Goal: Task Accomplishment & Management: Complete application form

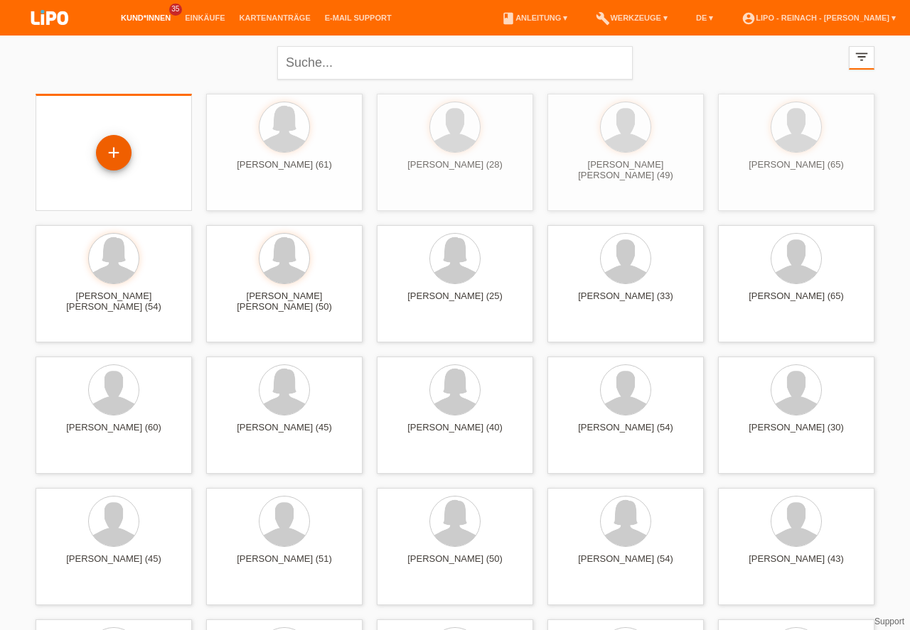
click at [119, 151] on div "+" at bounding box center [114, 153] width 34 height 24
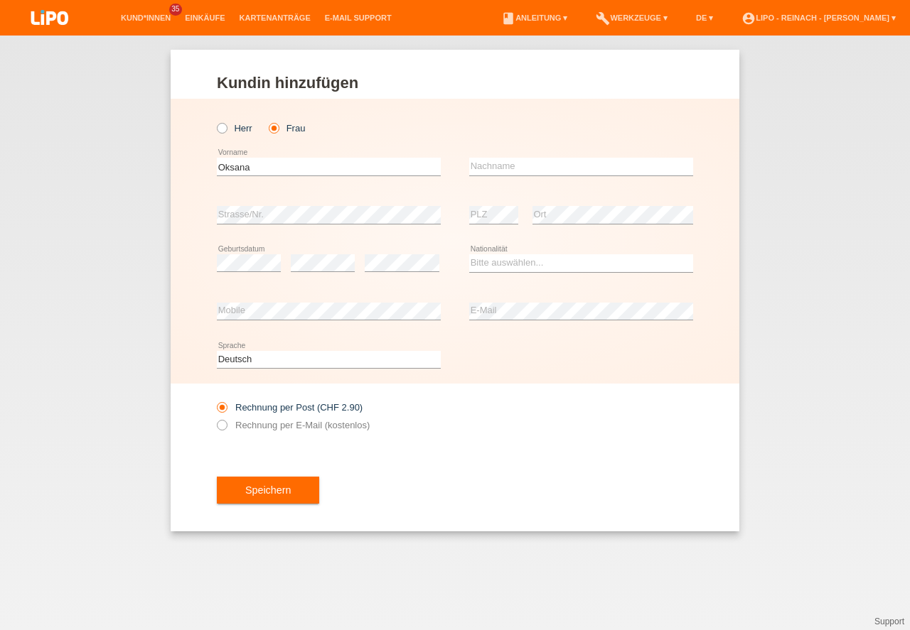
type input "Oksana"
click at [486, 168] on input "text" at bounding box center [581, 167] width 224 height 18
type input "Lushch"
click at [494, 265] on select "Bitte auswählen... Schweiz Deutschland Liechtenstein Österreich ------------ Af…" at bounding box center [581, 262] width 224 height 17
select select "UA"
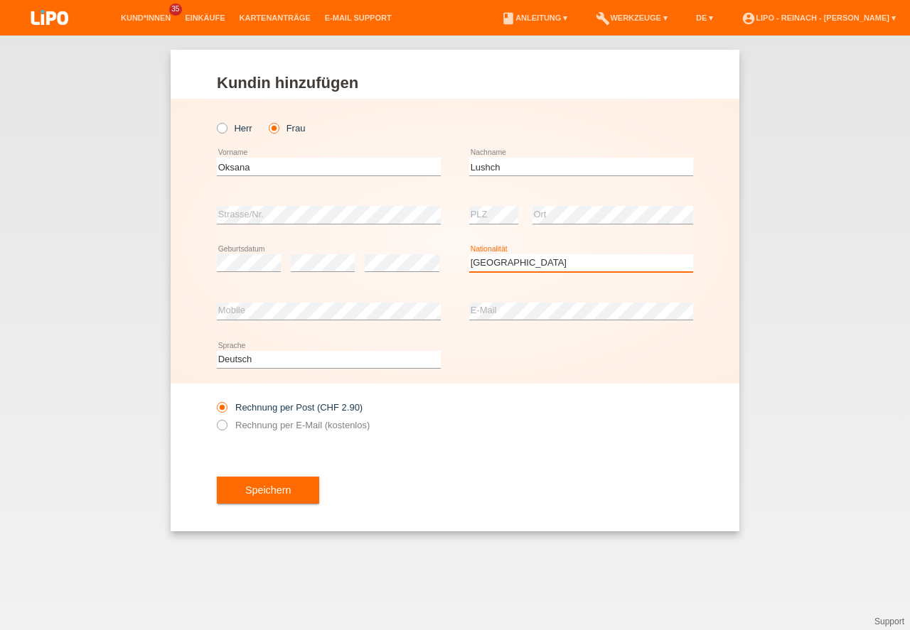
click at [0, 0] on option "Ukraine" at bounding box center [0, 0] width 0 height 0
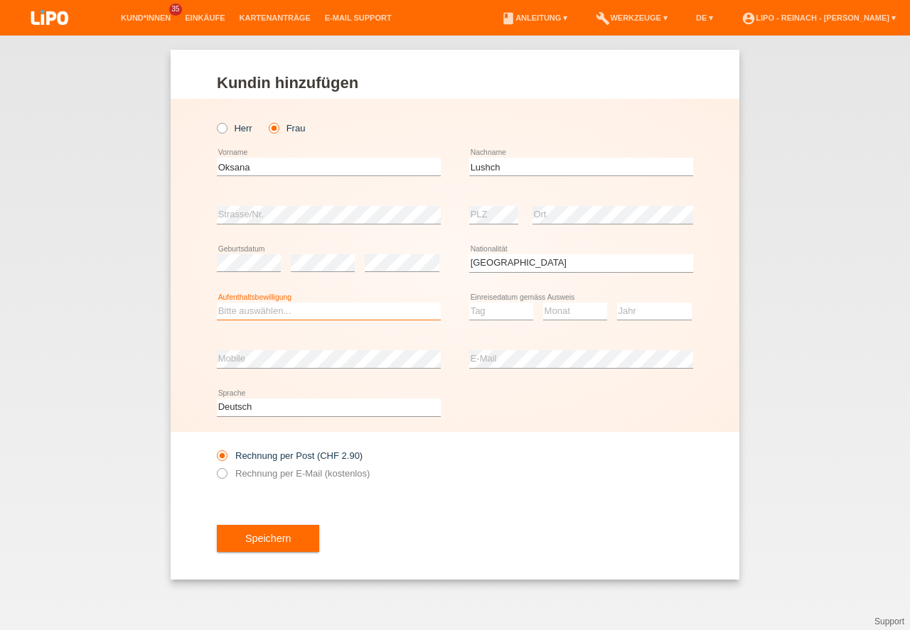
click at [263, 314] on select "Bitte auswählen... C B B - Flüchtlingsstatus Andere" at bounding box center [329, 311] width 224 height 17
select select "O"
click at [0, 0] on option "Andere" at bounding box center [0, 0] width 0 height 0
click at [495, 306] on select "Tag 01 02 03 04 05 06 07 08 09 10 11" at bounding box center [501, 311] width 64 height 17
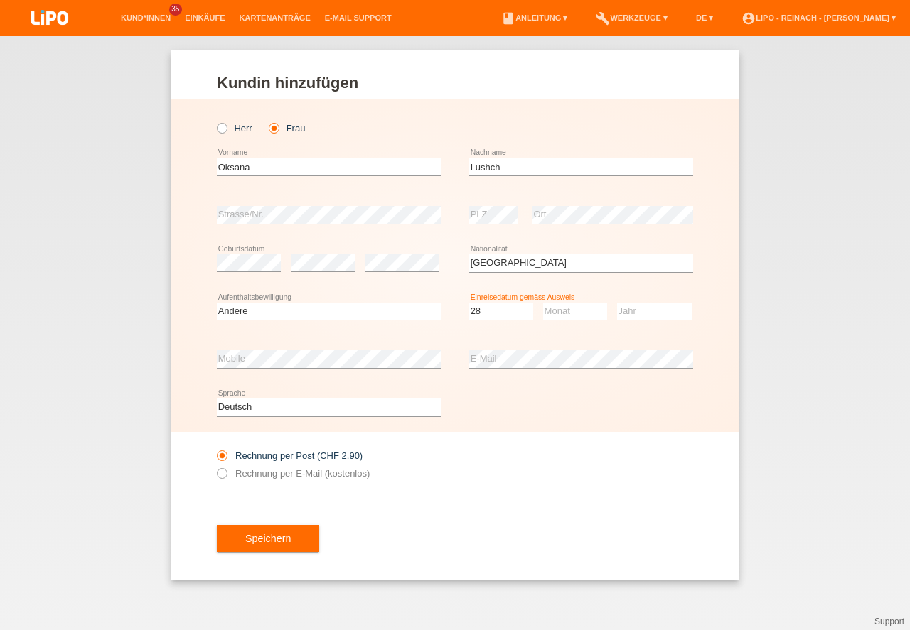
select select "28"
click at [575, 304] on select "Monat 01 02 03 04 05 06 07 08 09 10 11" at bounding box center [575, 311] width 64 height 17
select select "04"
click at [0, 0] on option "04" at bounding box center [0, 0] width 0 height 0
click at [638, 307] on select "Jahr 2025 2024 2023 2022 2021 2020 2019 2018 2017 2016 2015 2014 2013 2012 2011…" at bounding box center [654, 311] width 75 height 17
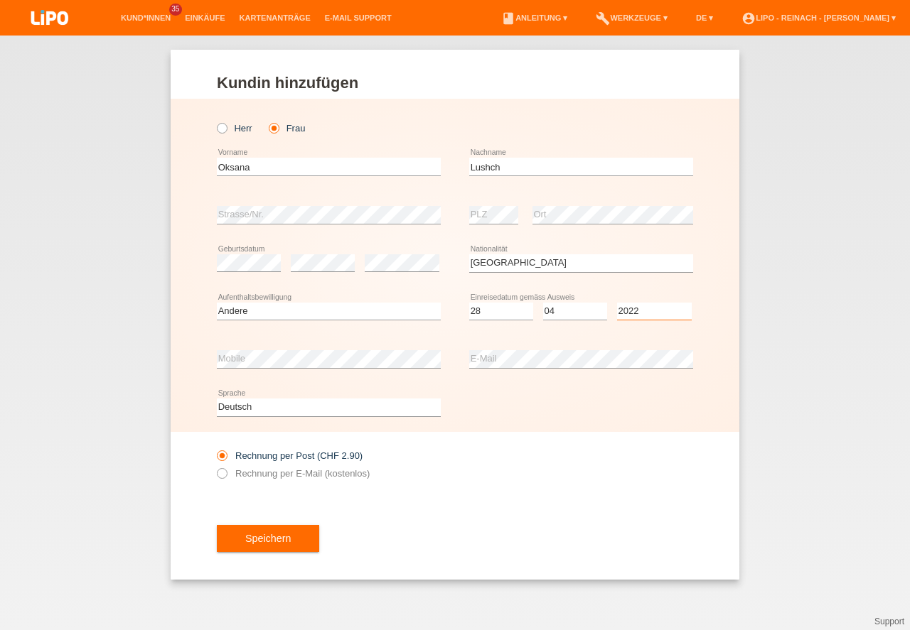
click at [638, 307] on select "Jahr 2025 2024 2023 2022 2021 2020 2019 2018 2017 2016 2015 2014 2013 2012 2011…" at bounding box center [654, 311] width 75 height 17
select select "2022"
click at [261, 348] on div "error Mobile" at bounding box center [329, 359] width 224 height 48
click at [215, 466] on icon at bounding box center [215, 466] width 0 height 0
click at [220, 474] on input "Rechnung per E-Mail (kostenlos)" at bounding box center [221, 477] width 9 height 18
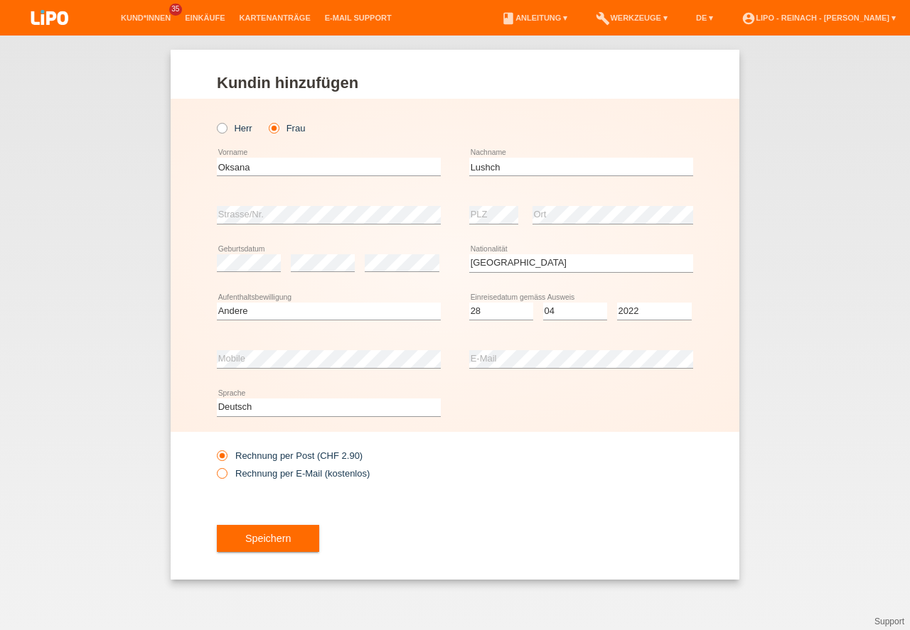
radio input "true"
click at [268, 546] on button "Speichern" at bounding box center [268, 538] width 102 height 27
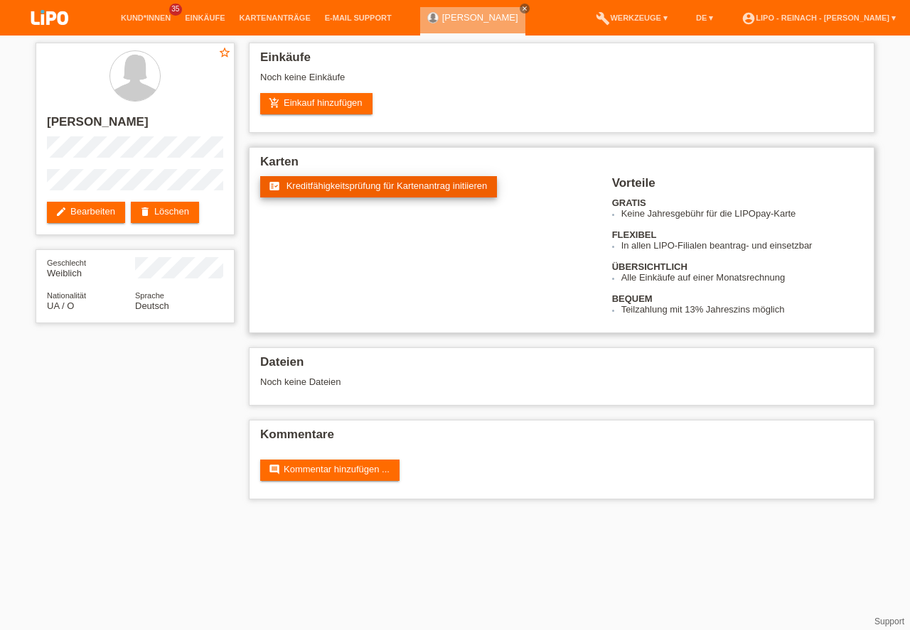
click at [385, 189] on span "Kreditfähigkeitsprüfung für Kartenantrag initiieren" at bounding box center [386, 186] width 201 height 11
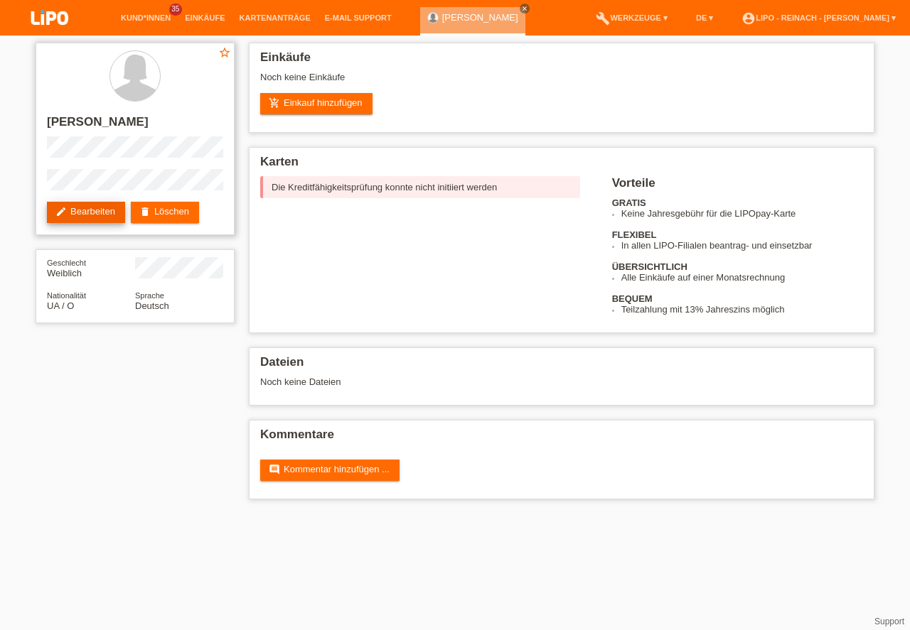
click at [97, 208] on link "edit Bearbeiten" at bounding box center [86, 212] width 78 height 21
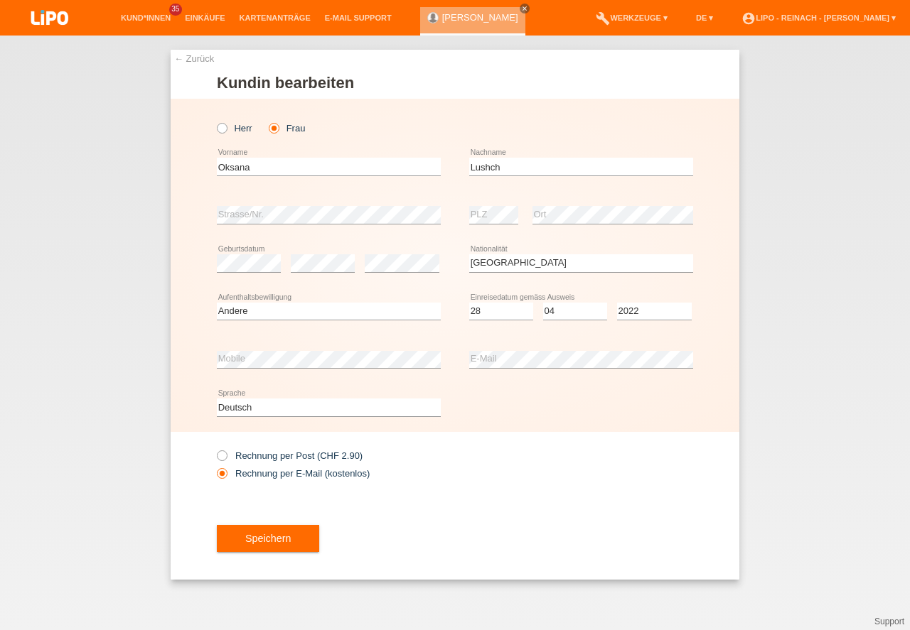
select select "UA"
select select "O"
select select "28"
select select "04"
select select "2022"
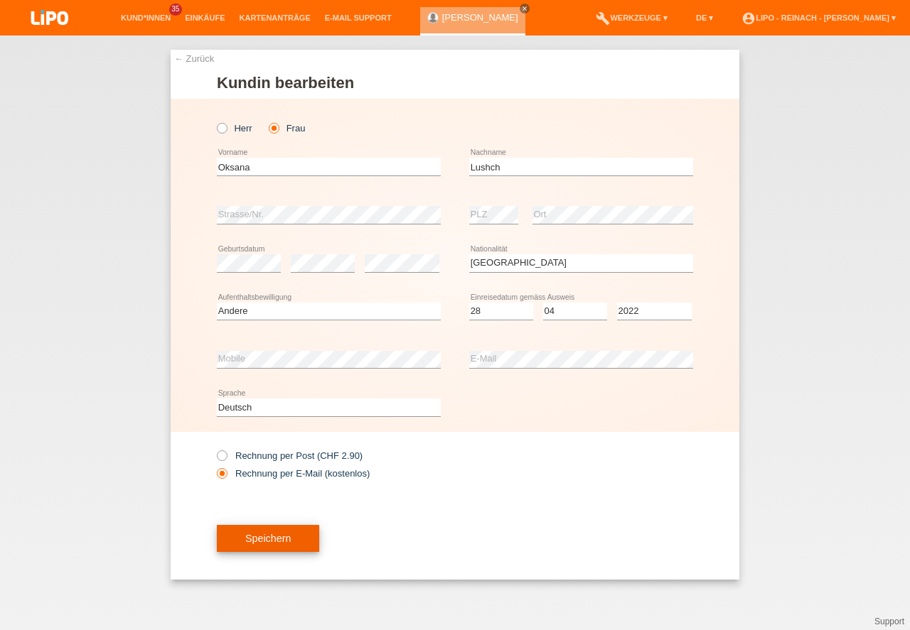
click at [292, 546] on button "Speichern" at bounding box center [268, 538] width 102 height 27
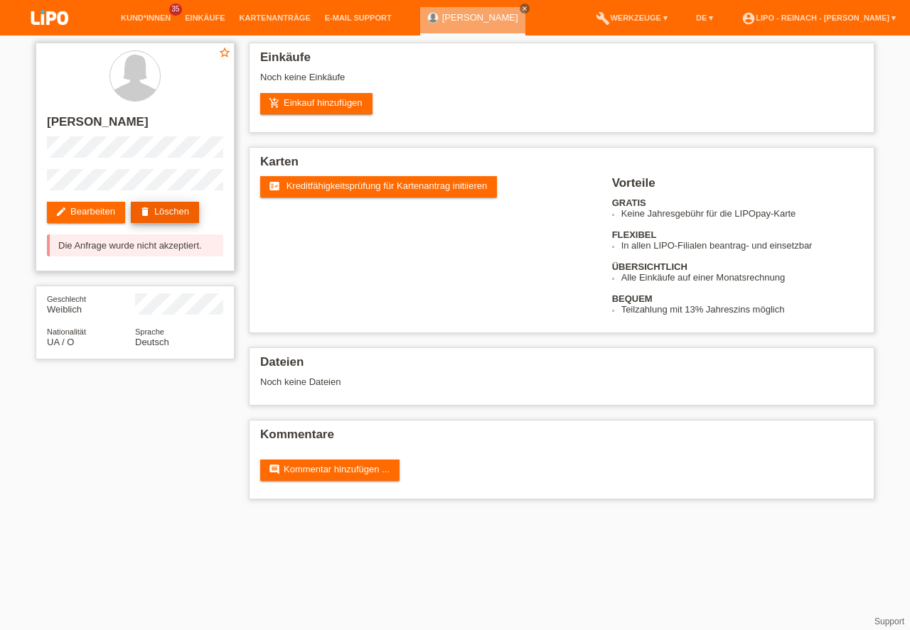
click at [175, 209] on link "delete Löschen" at bounding box center [165, 212] width 68 height 21
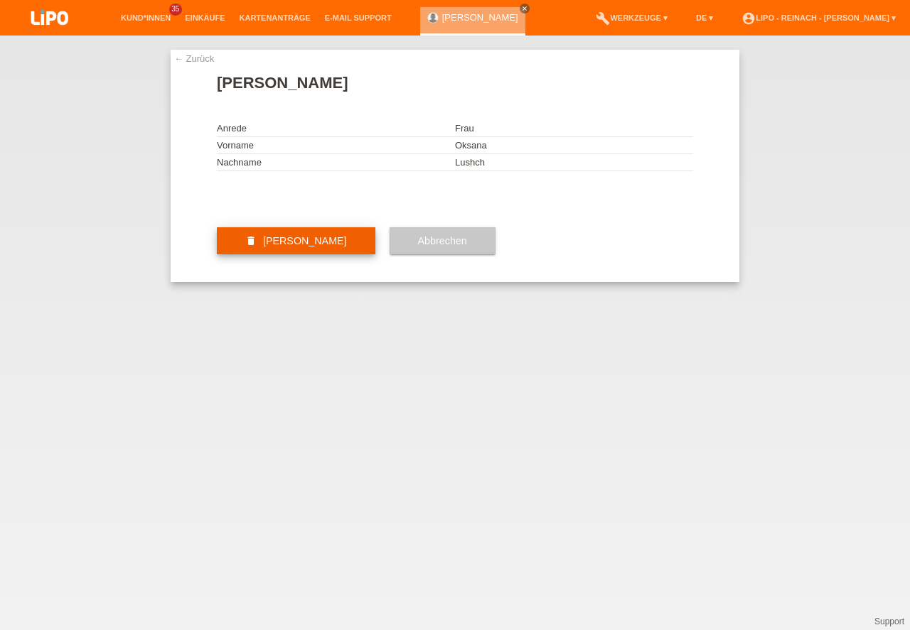
click at [306, 254] on button "delete [PERSON_NAME]" at bounding box center [296, 240] width 158 height 27
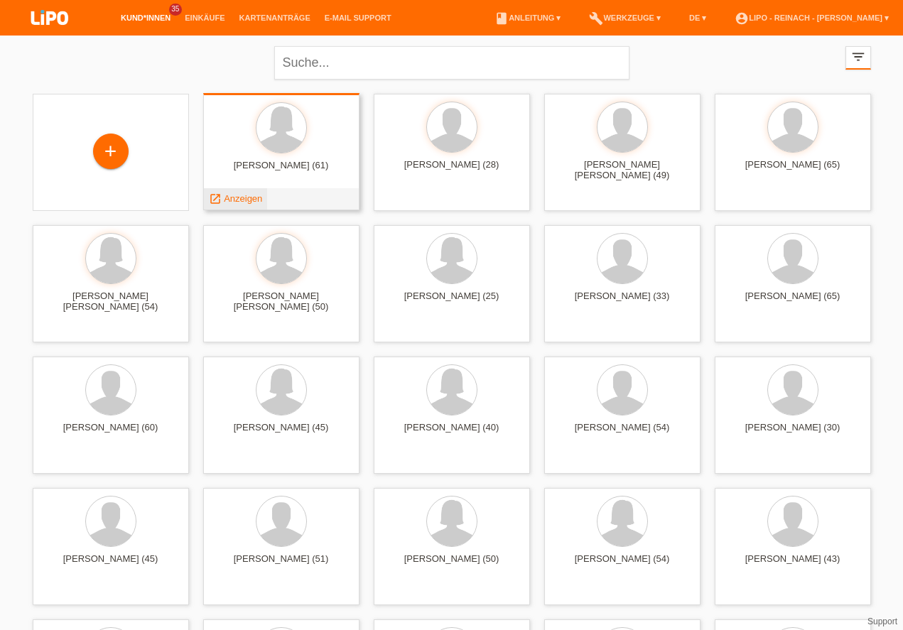
click at [244, 198] on span "Anzeigen" at bounding box center [243, 198] width 38 height 11
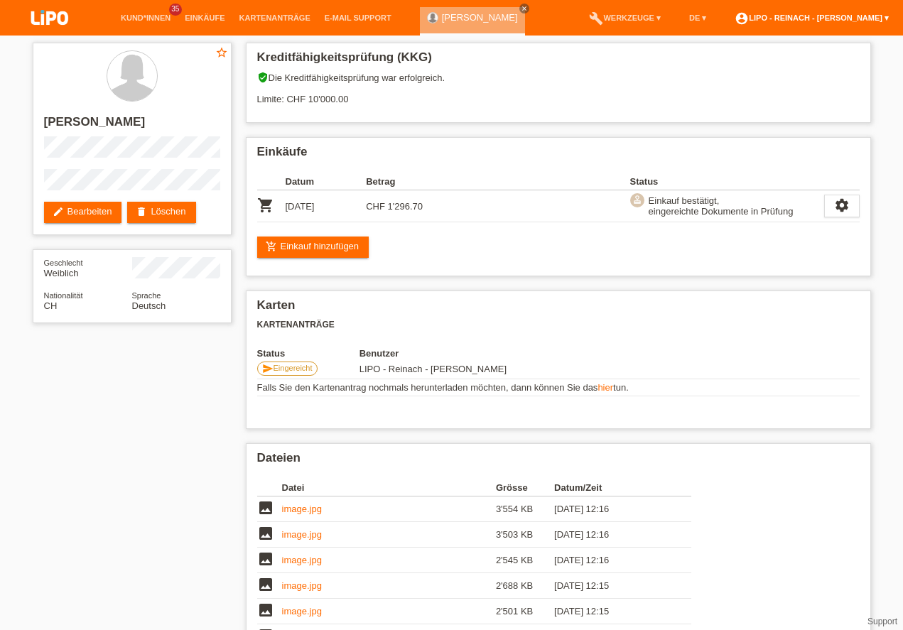
click at [851, 16] on link "account_circle LIPO - Reinach - [PERSON_NAME] ▾" at bounding box center [812, 18] width 168 height 9
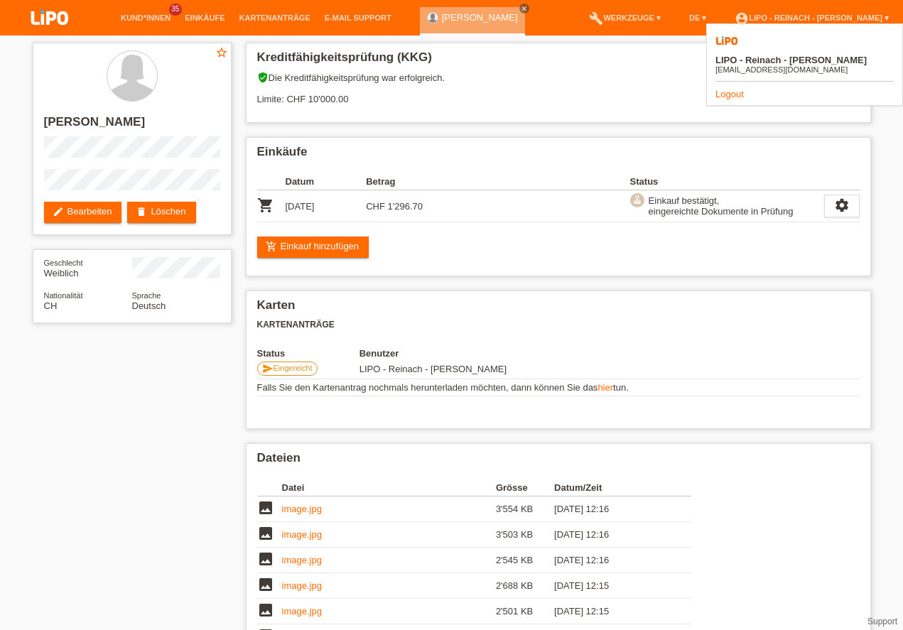
click at [731, 89] on link "Logout" at bounding box center [730, 94] width 28 height 11
